Goal: Task Accomplishment & Management: Use online tool/utility

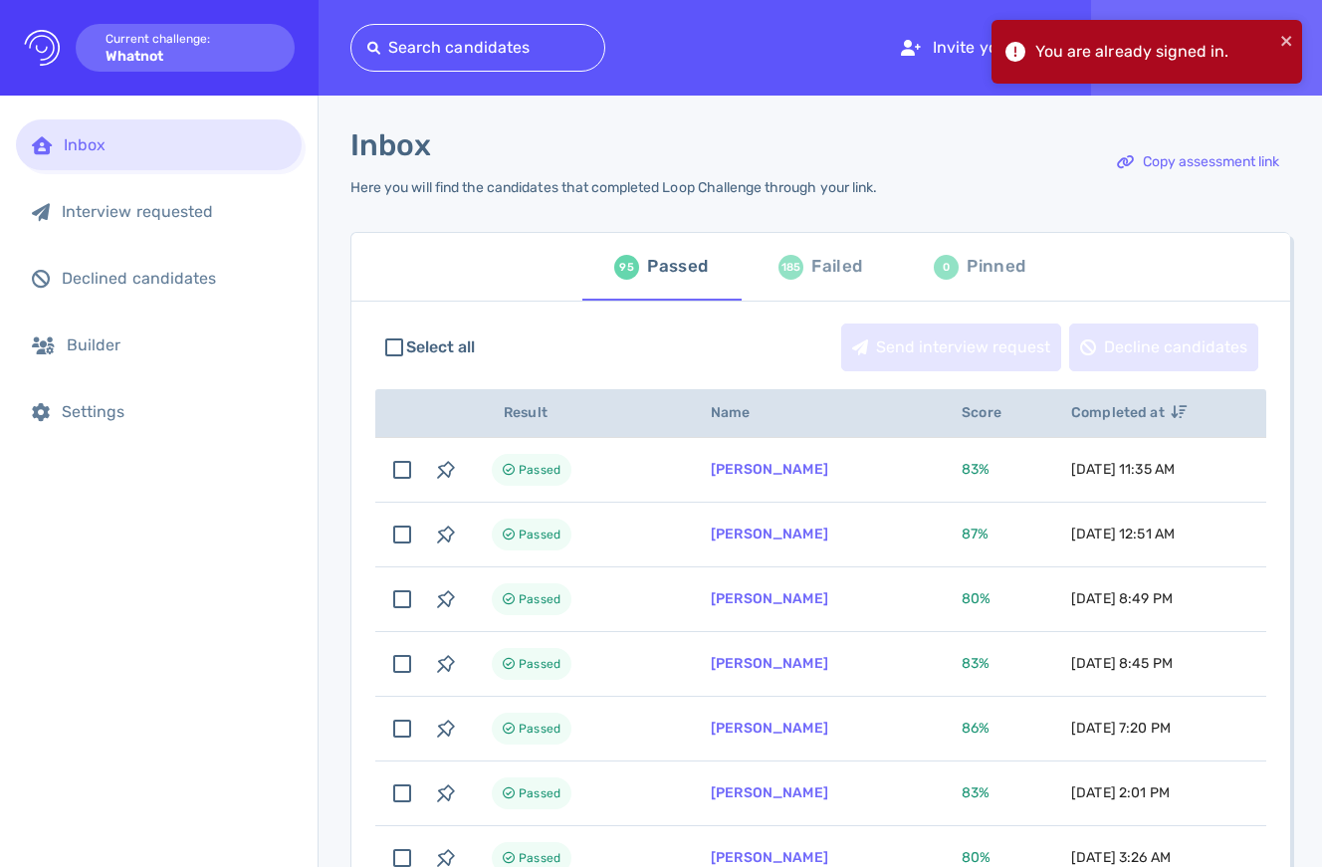
click at [1295, 37] on div "You are already signed in." at bounding box center [1146, 52] width 311 height 64
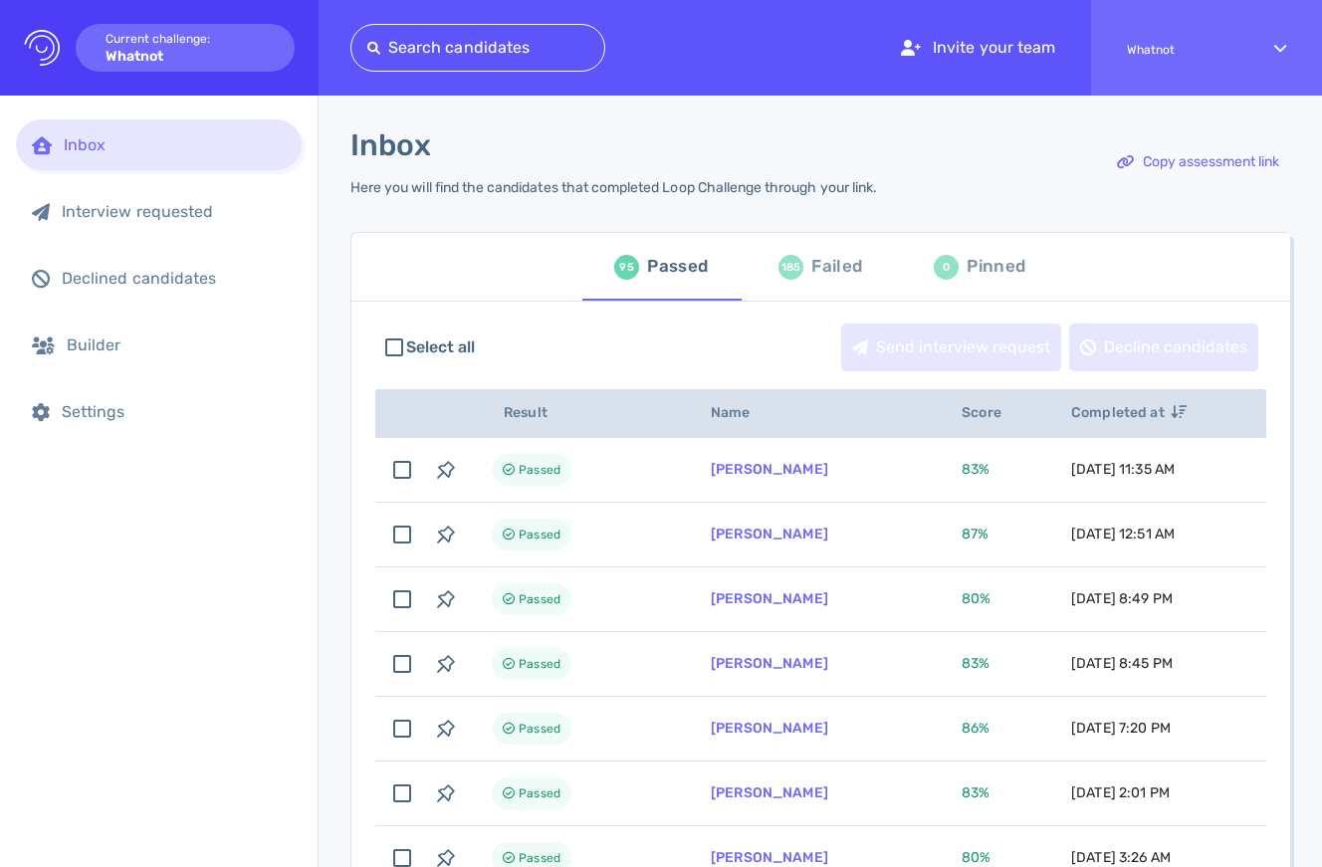
click at [413, 46] on div at bounding box center [477, 48] width 221 height 28
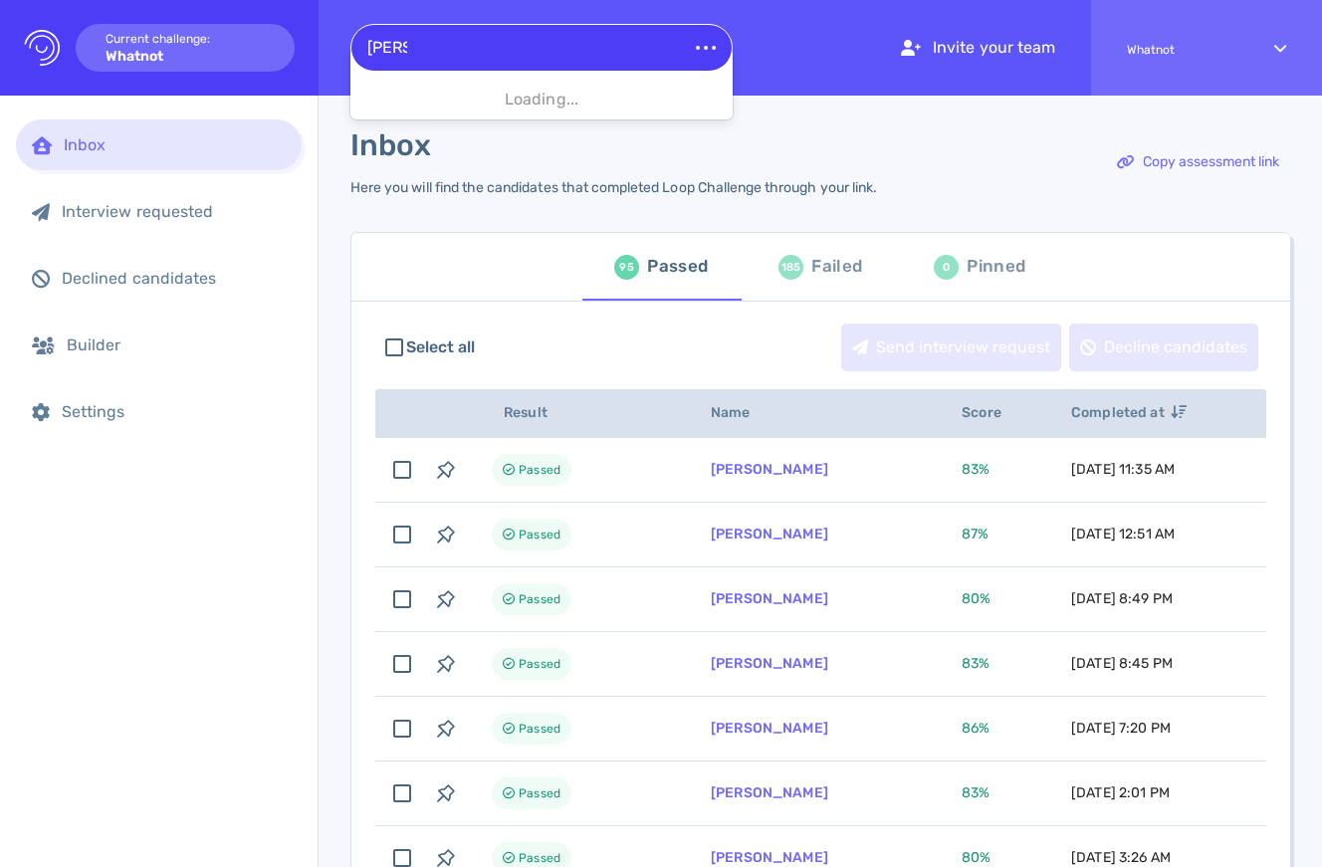
type input "[PERSON_NAME]"
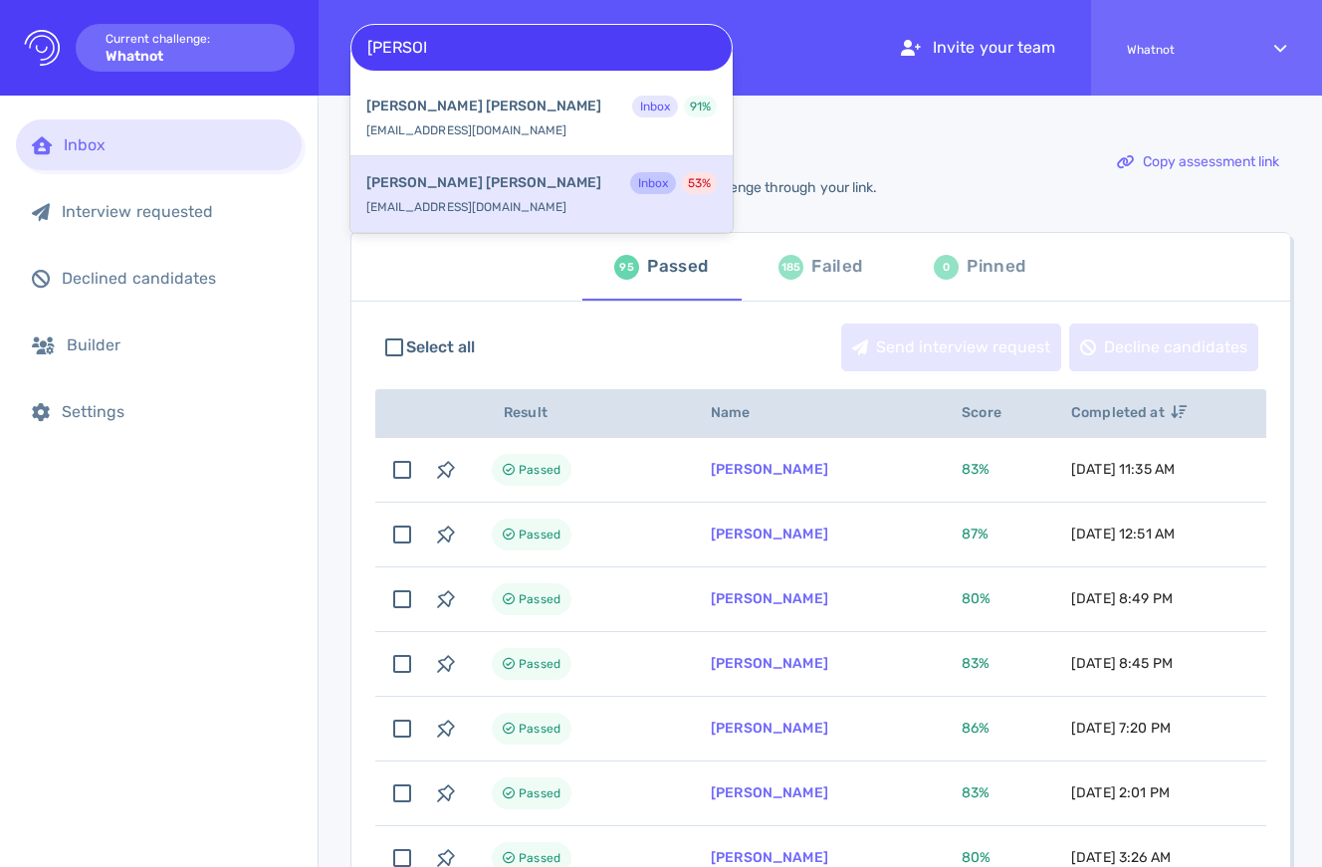
click at [465, 195] on div "[PERSON_NAME] Inbox 53 %" at bounding box center [541, 185] width 350 height 26
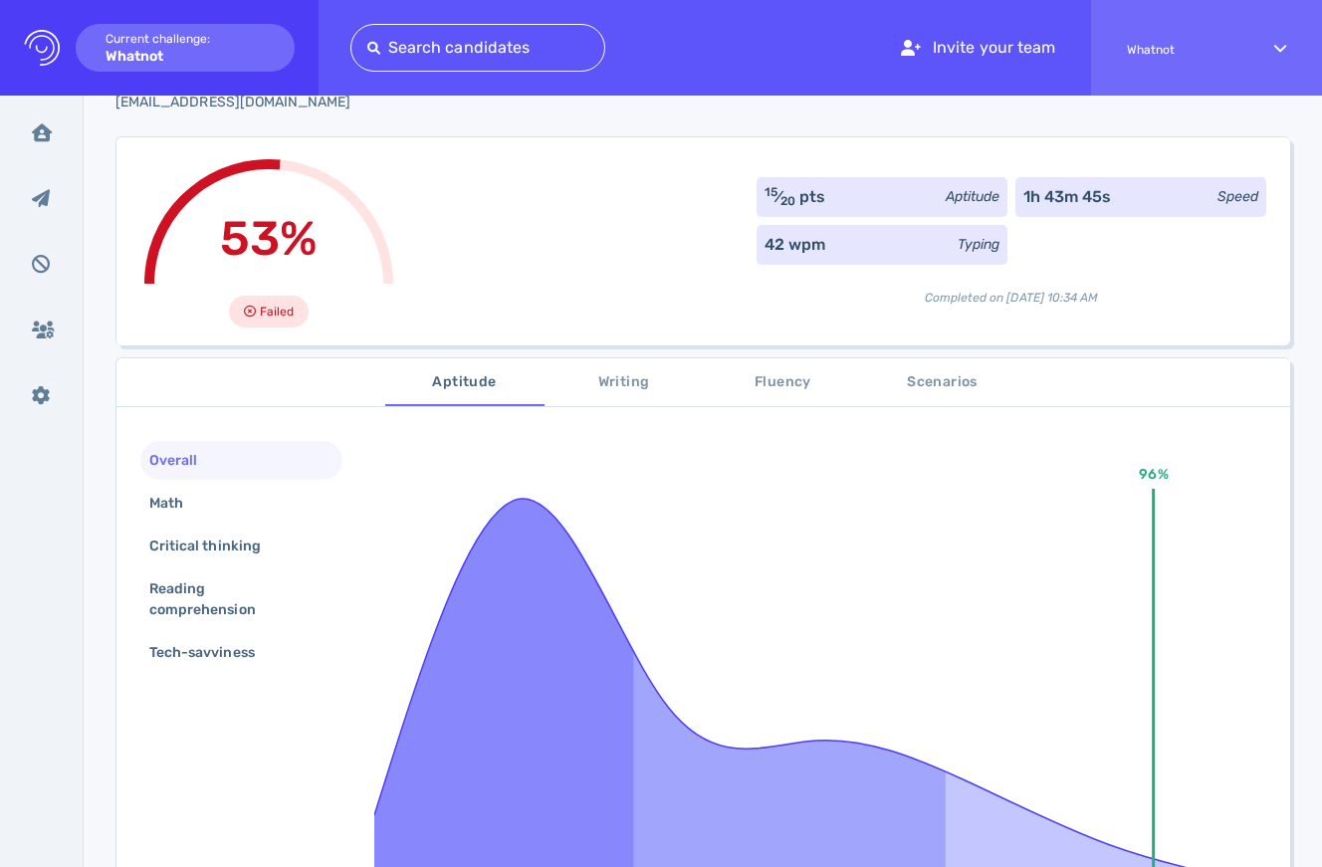
scroll to position [82, 0]
click at [632, 389] on span "Writing" at bounding box center [623, 381] width 135 height 25
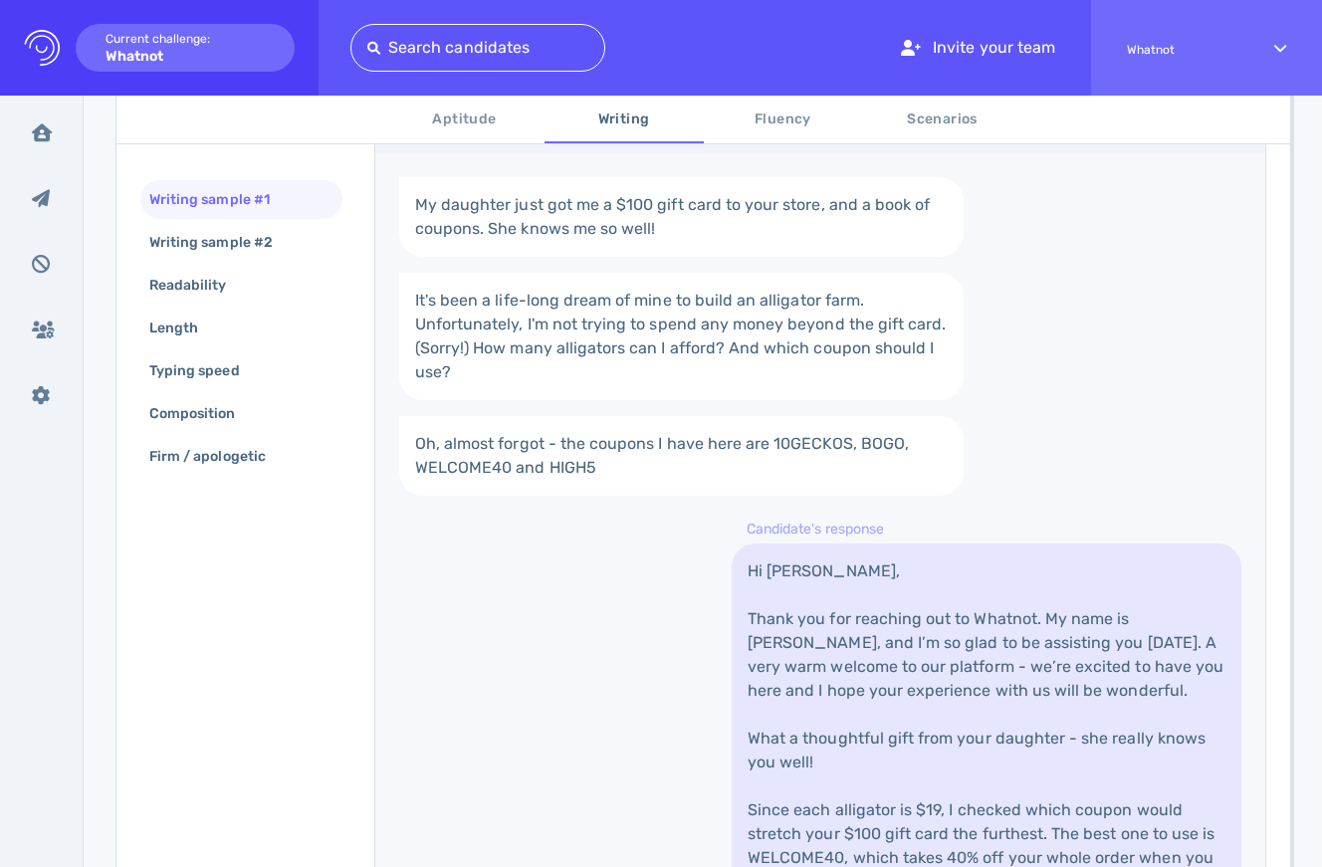
scroll to position [364, 0]
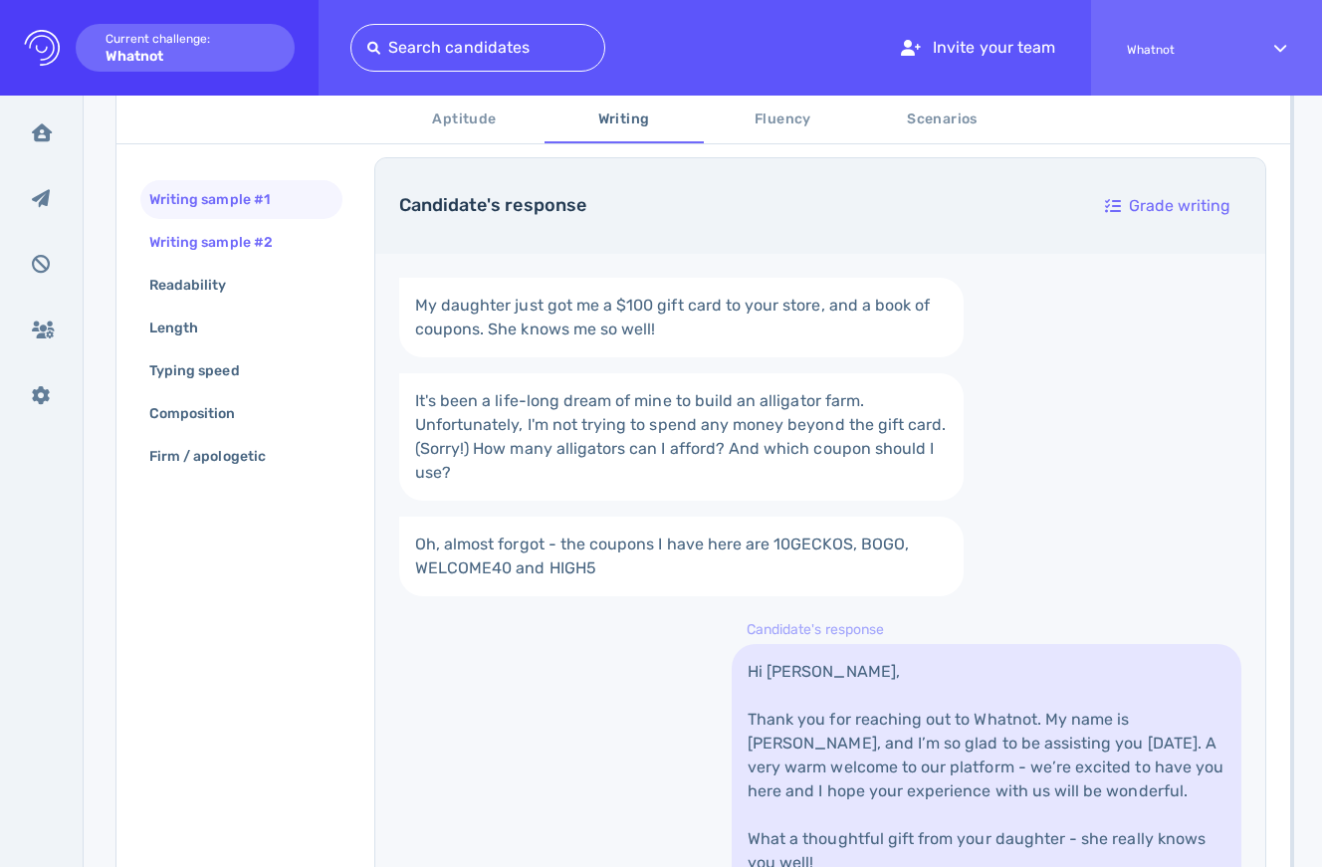
click at [210, 233] on div "Writing sample #2" at bounding box center [220, 242] width 151 height 29
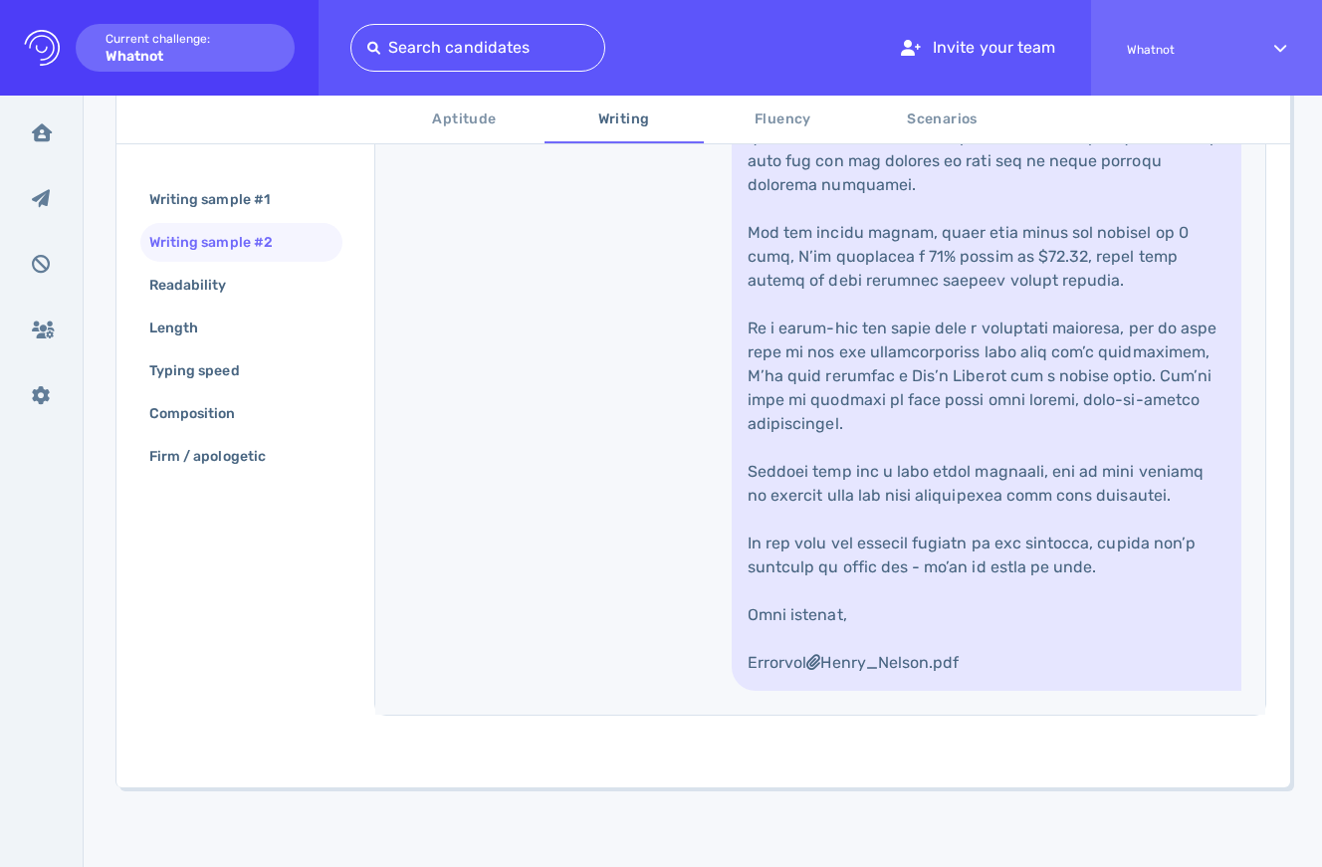
scroll to position [1298, 0]
click at [847, 504] on link "Henry_Nelson.pdf" at bounding box center [987, 281] width 510 height 820
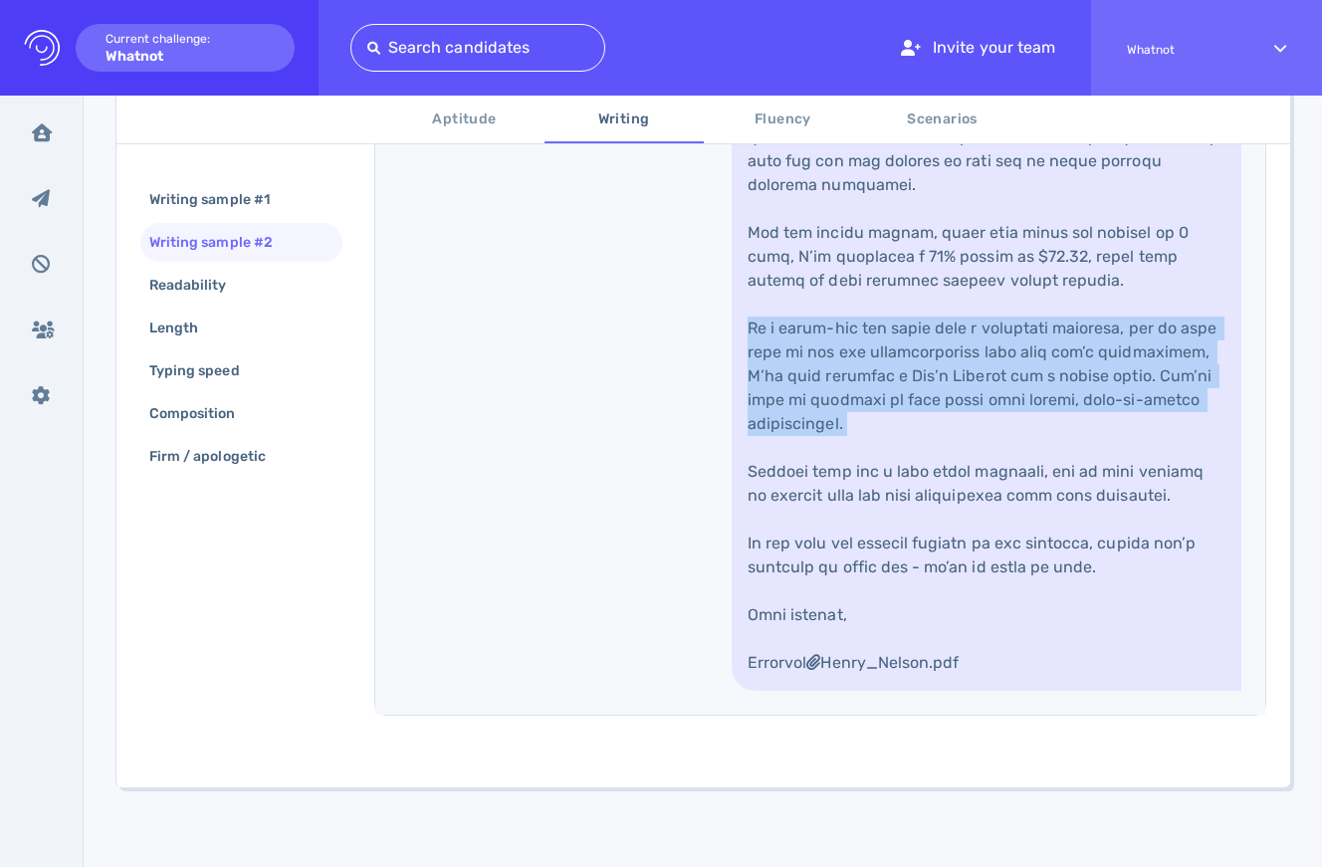
click at [847, 504] on link "Henry_Nelson.pdf" at bounding box center [987, 281] width 510 height 820
click at [875, 361] on link "Henry_Nelson.pdf" at bounding box center [987, 281] width 510 height 820
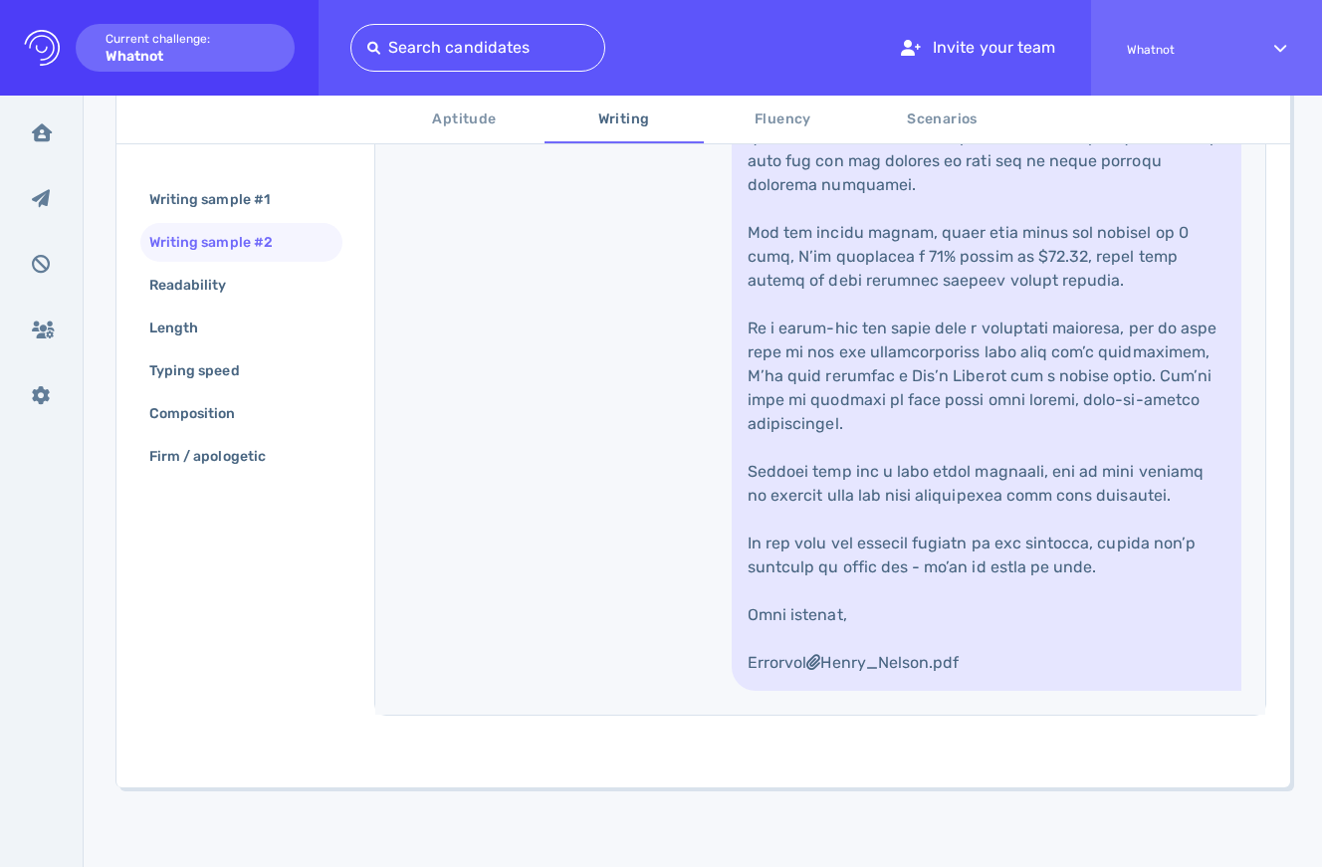
click at [875, 361] on link "Henry_Nelson.pdf" at bounding box center [987, 281] width 510 height 820
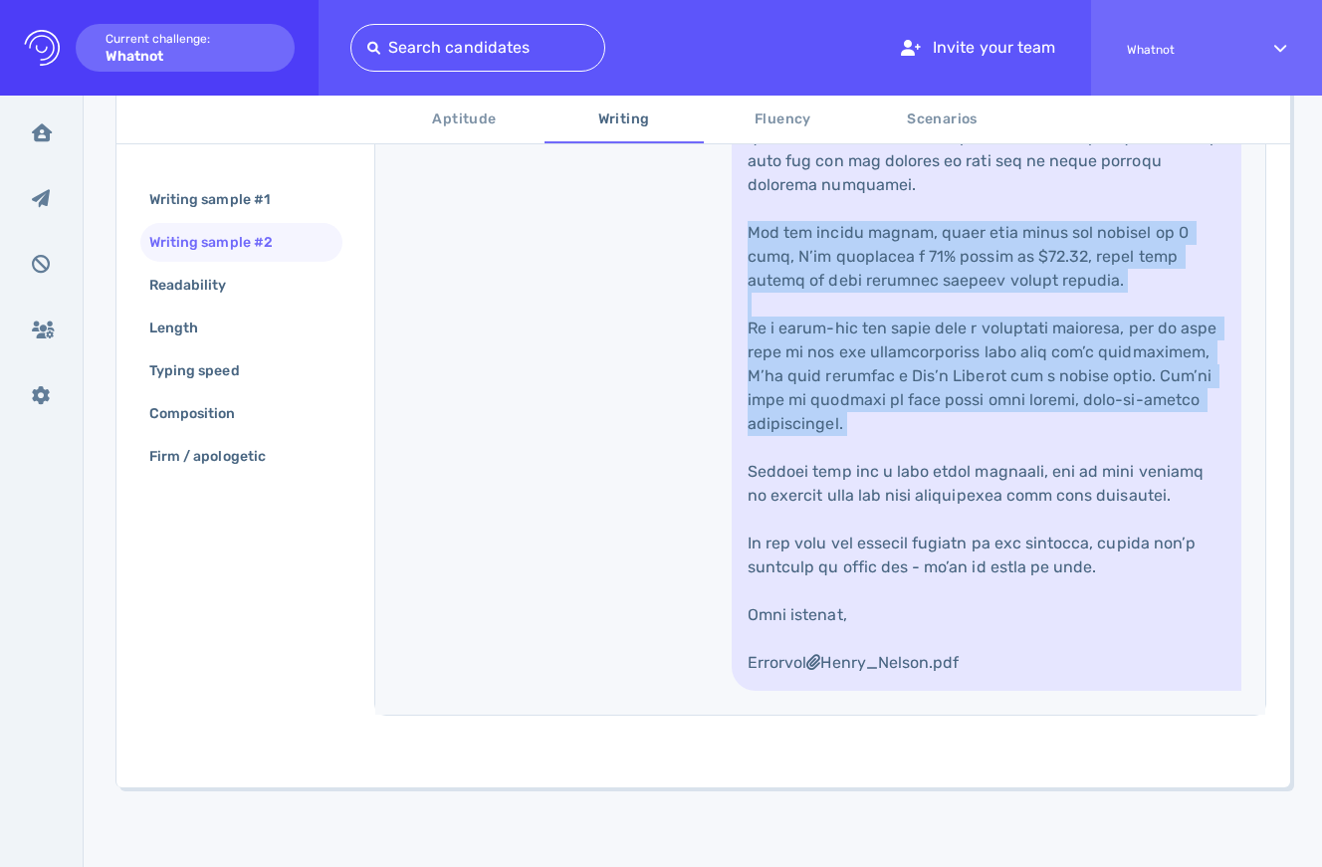
drag, startPoint x: 875, startPoint y: 361, endPoint x: 875, endPoint y: 556, distance: 195.1
click at [875, 555] on link "Henry_Nelson.pdf" at bounding box center [987, 281] width 510 height 820
click at [875, 556] on link "Henry_Nelson.pdf" at bounding box center [987, 281] width 510 height 820
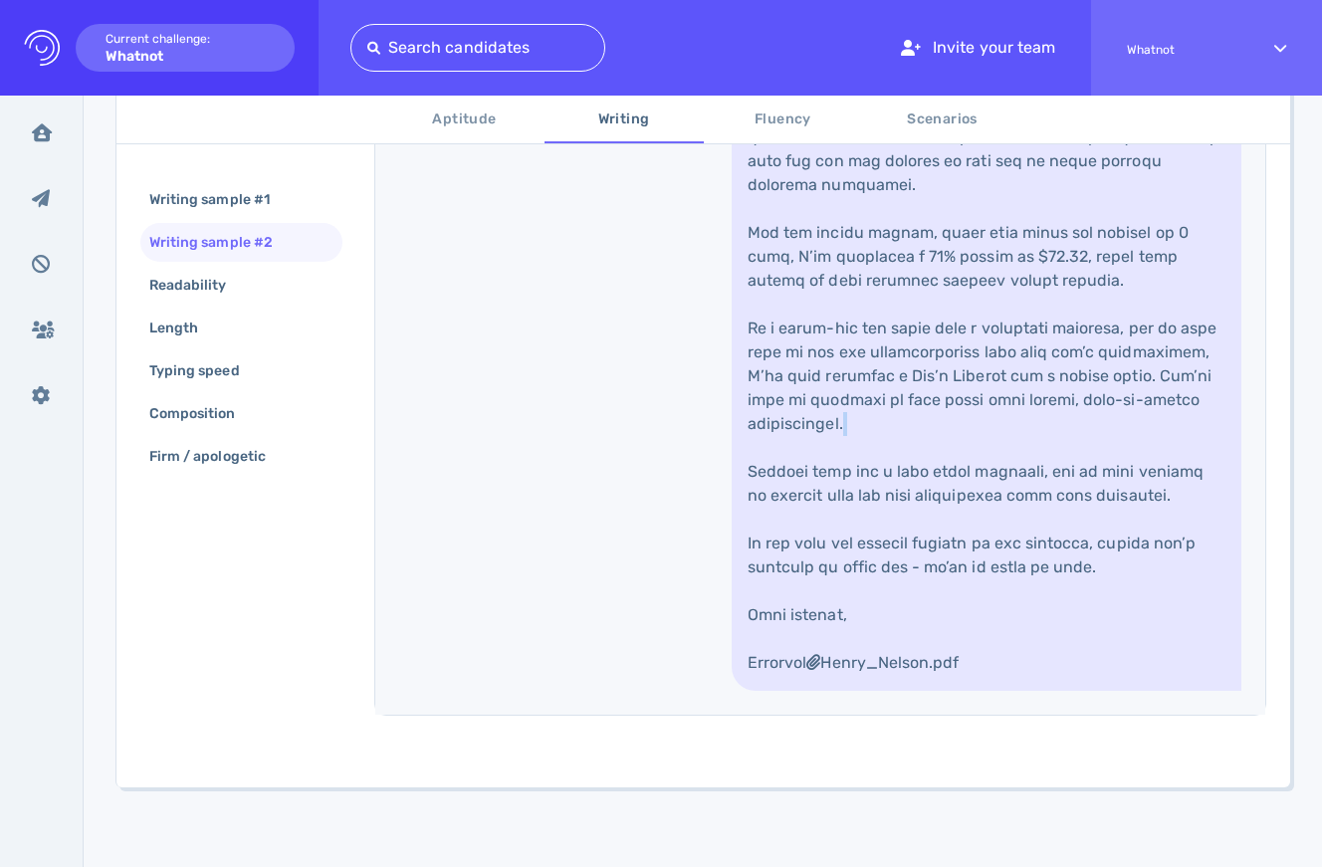
click at [875, 556] on link "Henry_Nelson.pdf" at bounding box center [987, 281] width 510 height 820
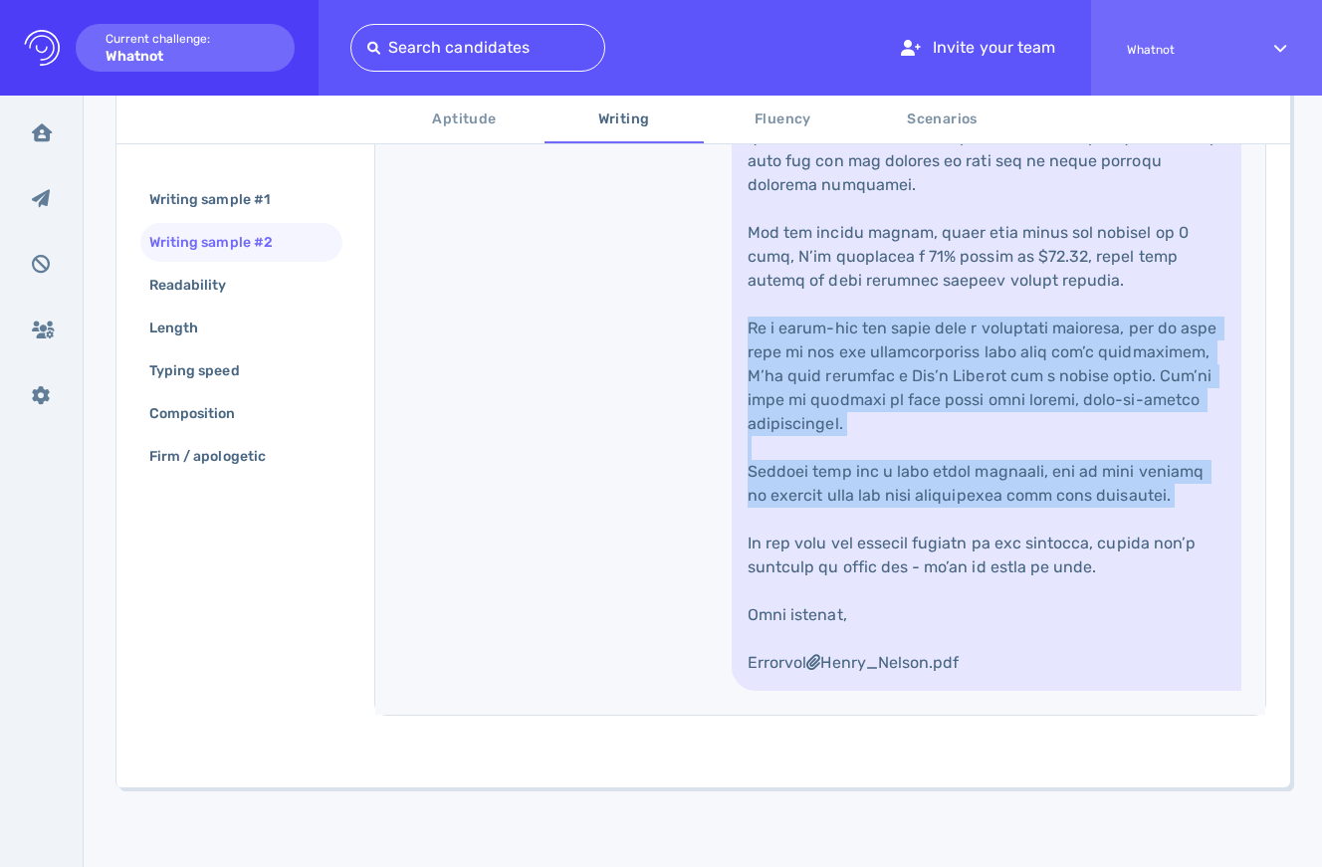
drag, startPoint x: 875, startPoint y: 556, endPoint x: 875, endPoint y: 619, distance: 62.7
click at [875, 619] on link "Henry_Nelson.pdf" at bounding box center [987, 281] width 510 height 820
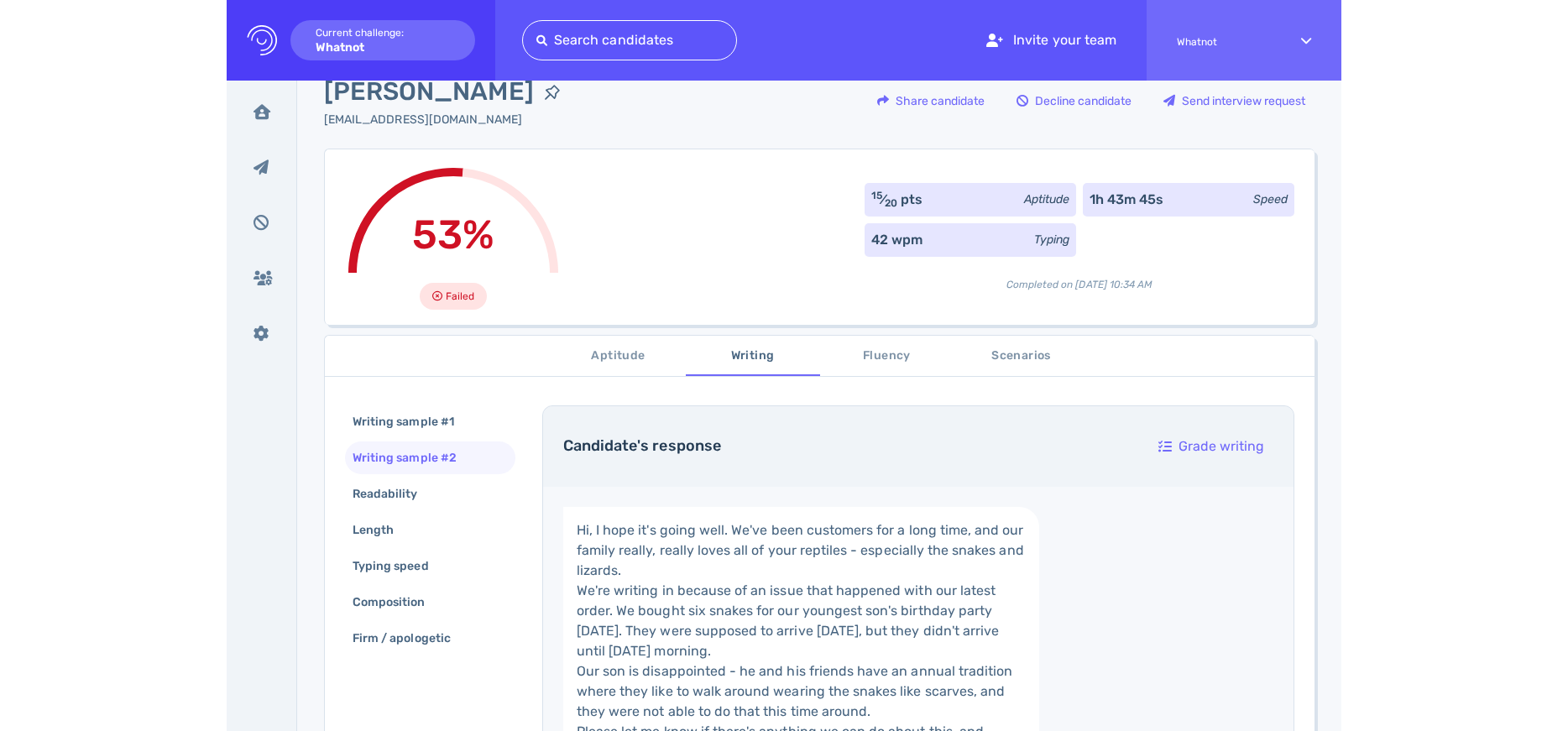
scroll to position [30, 0]
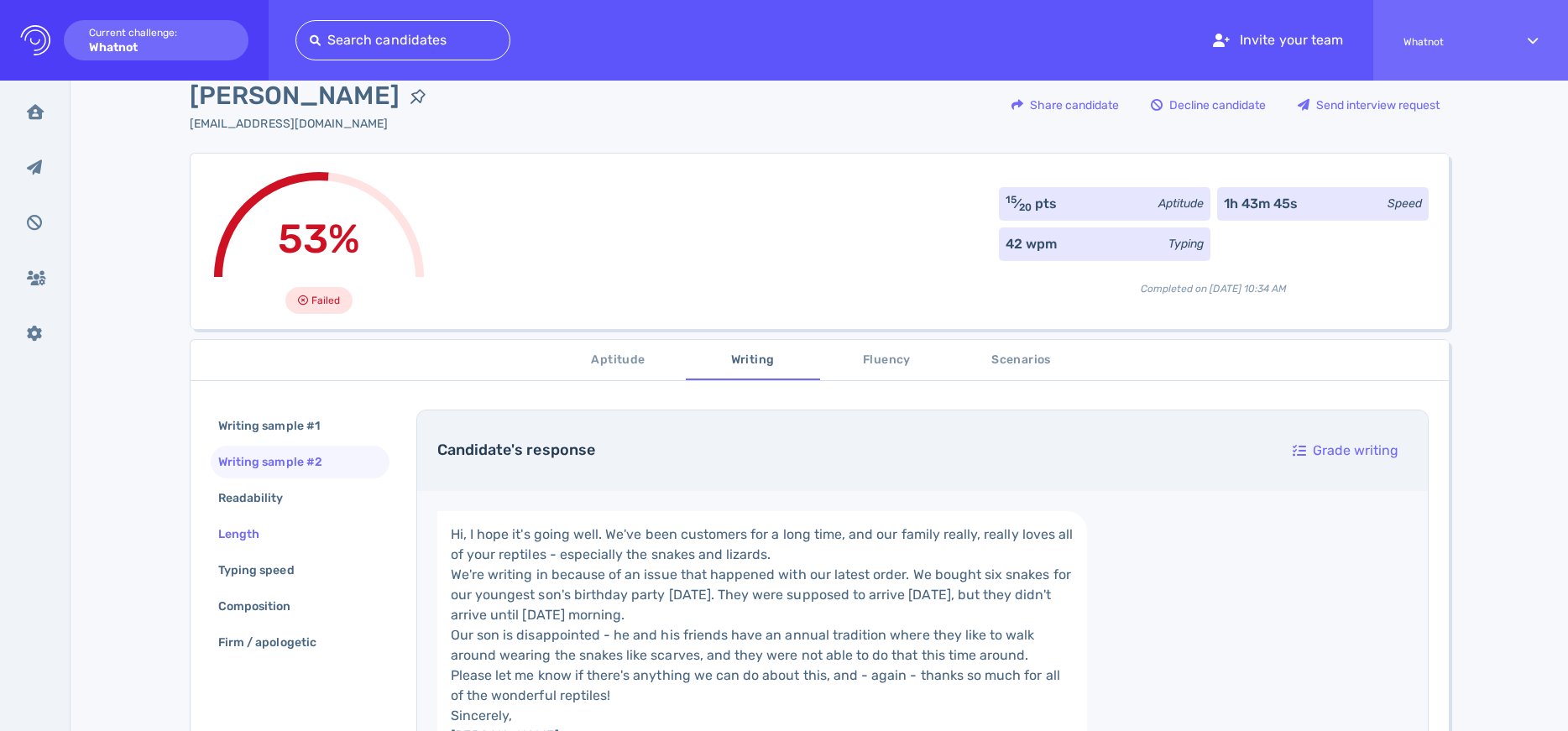
click at [272, 537] on div "Length" at bounding box center [247, 534] width 65 height 24
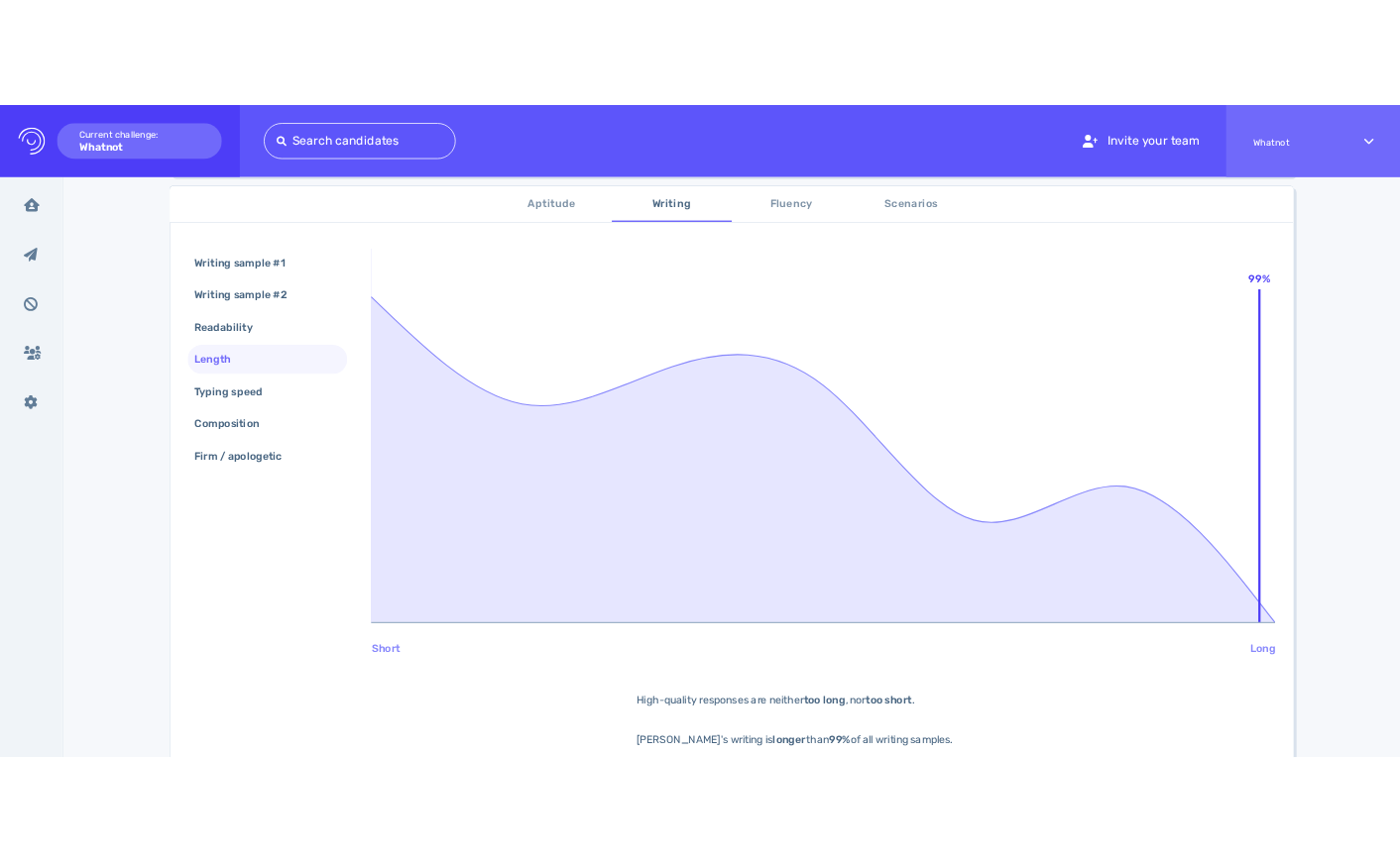
scroll to position [319, 0]
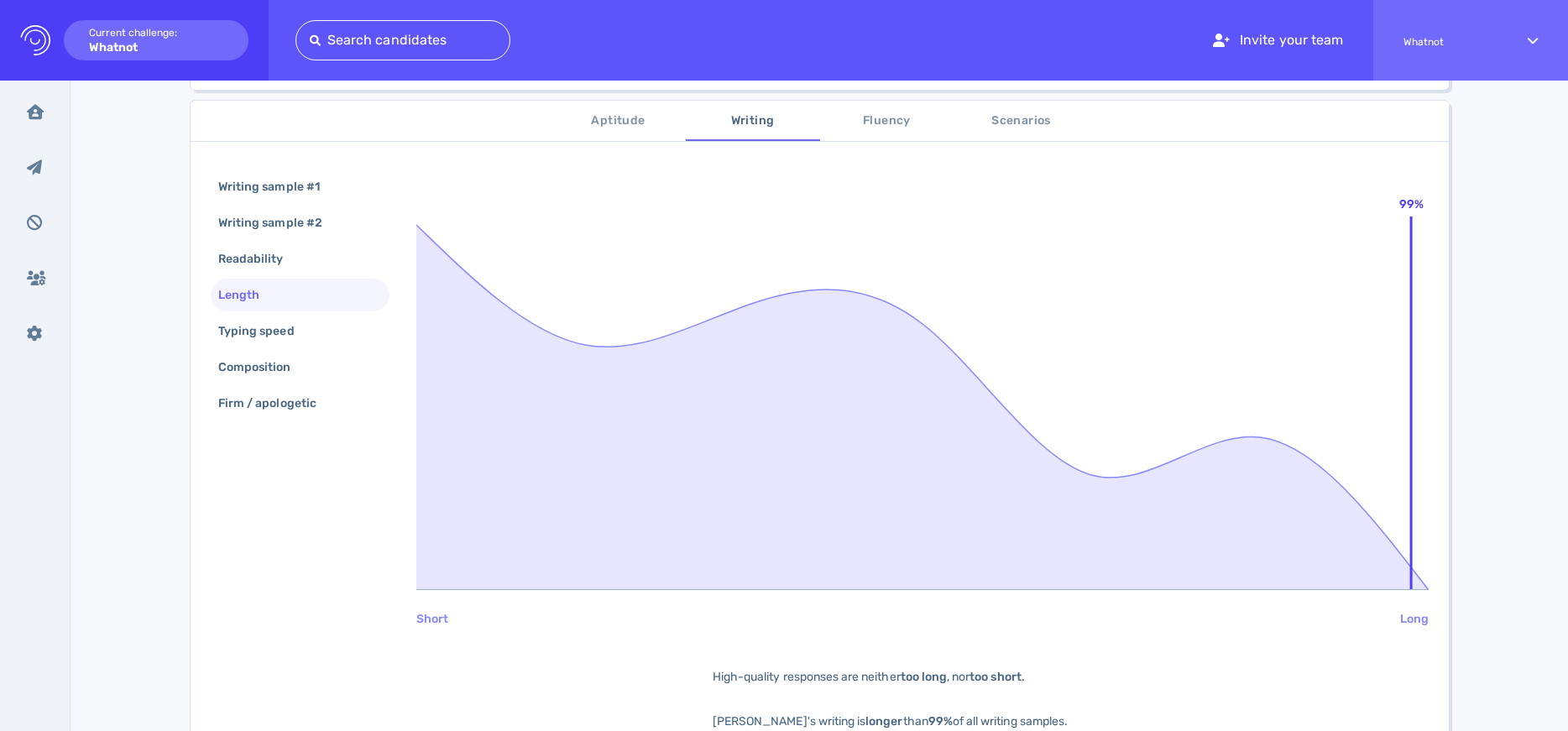
click at [908, 118] on span "Fluency" at bounding box center [886, 121] width 114 height 21
